Goal: Book appointment/travel/reservation

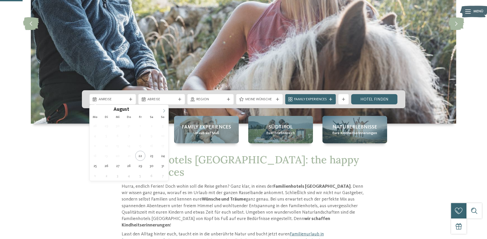
scroll to position [103, 0]
click at [164, 109] on icon at bounding box center [164, 111] width 4 height 4
click at [163, 109] on icon at bounding box center [164, 111] width 4 height 4
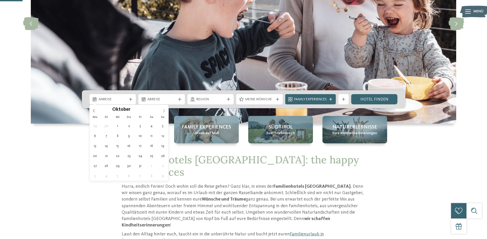
click at [164, 110] on icon at bounding box center [164, 110] width 2 height 3
type div "[DATE]"
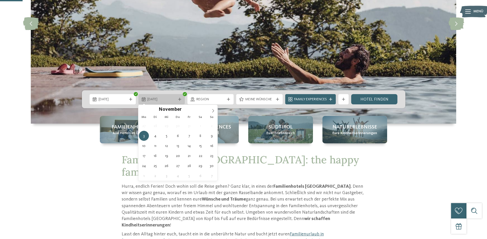
click at [164, 101] on span "[DATE]" at bounding box center [161, 99] width 28 height 5
type div "[DATE]"
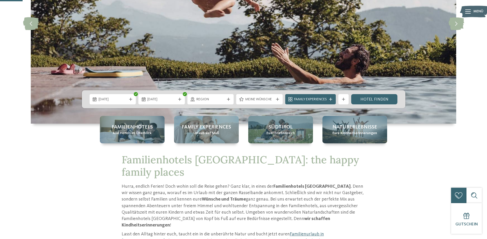
click at [224, 98] on span "Region" at bounding box center [210, 99] width 28 height 5
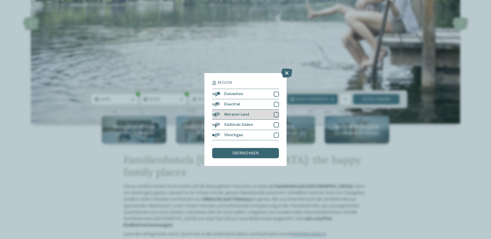
click at [277, 117] on div at bounding box center [276, 114] width 5 height 5
drag, startPoint x: 257, startPoint y: 153, endPoint x: 264, endPoint y: 150, distance: 8.1
click at [257, 153] on span "übernehmen" at bounding box center [245, 153] width 27 height 4
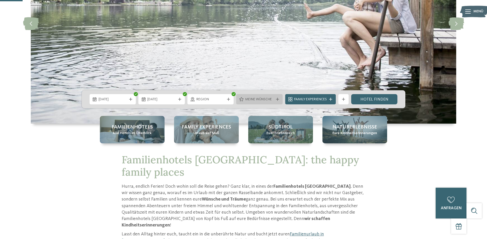
click at [278, 99] on icon at bounding box center [277, 99] width 3 height 3
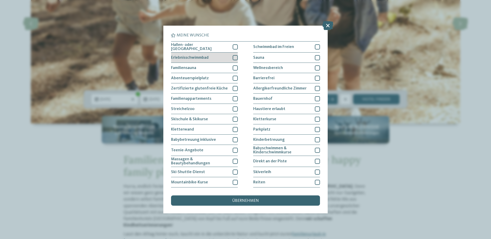
click at [234, 56] on div at bounding box center [235, 57] width 5 height 5
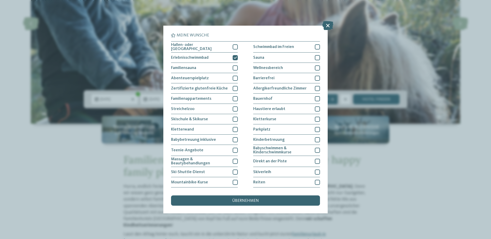
click at [243, 203] on span "übernehmen" at bounding box center [245, 201] width 27 height 4
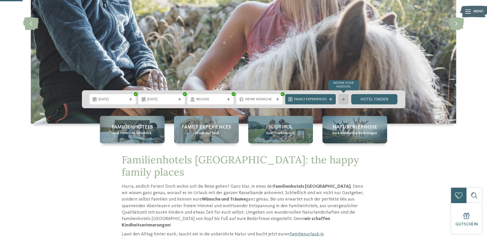
click at [344, 99] on icon at bounding box center [343, 99] width 3 height 3
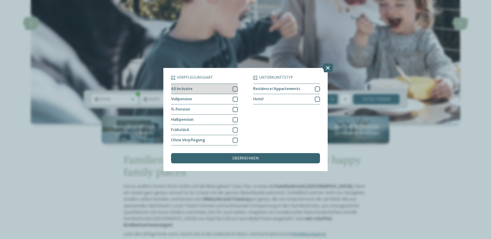
click at [235, 91] on div at bounding box center [235, 89] width 5 height 5
click at [233, 98] on div at bounding box center [235, 99] width 5 height 5
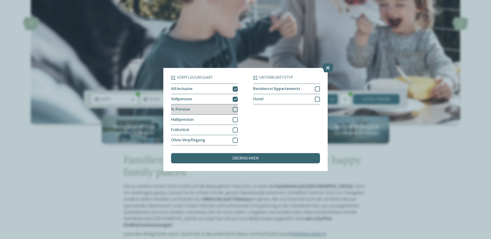
click at [235, 108] on div at bounding box center [235, 109] width 5 height 5
click at [237, 157] on span "übernehmen" at bounding box center [245, 159] width 27 height 4
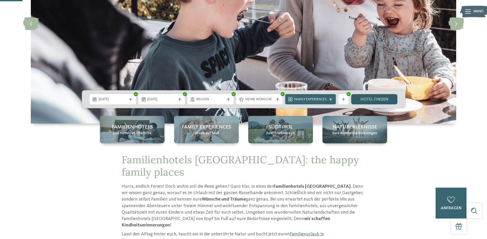
click at [366, 99] on link "Hotel finden" at bounding box center [374, 99] width 46 height 10
